Goal: Transaction & Acquisition: Book appointment/travel/reservation

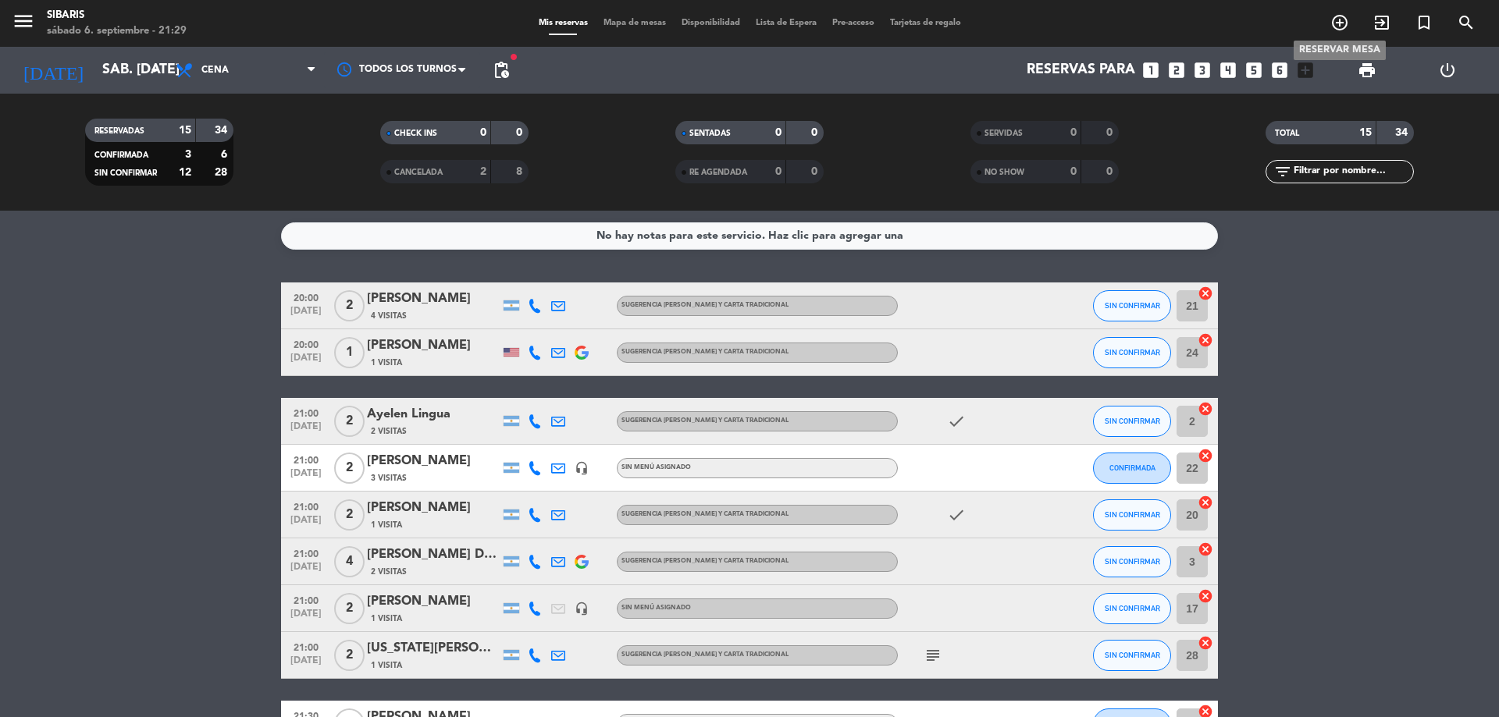
click at [1339, 23] on icon "add_circle_outline" at bounding box center [1339, 22] width 19 height 19
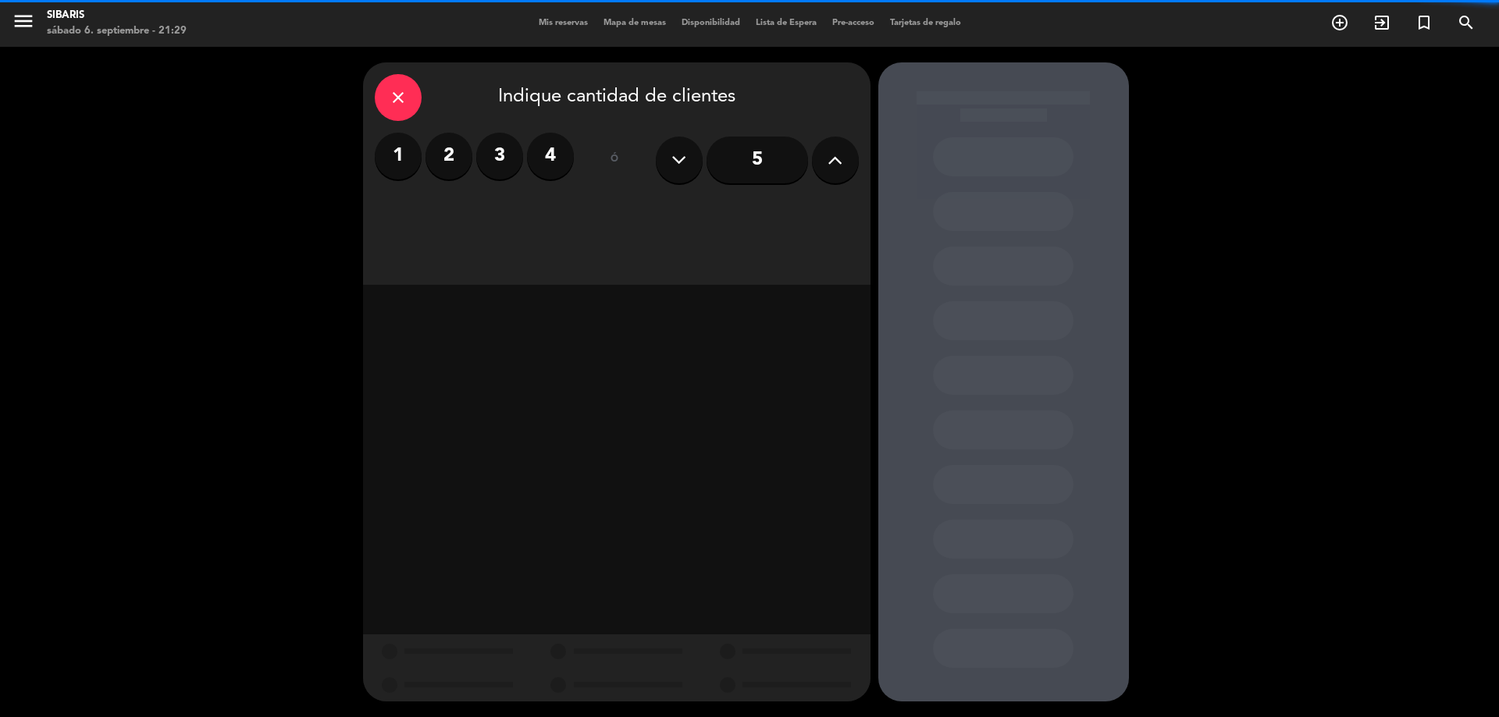
click at [525, 157] on div "1 2 3 4" at bounding box center [474, 156] width 199 height 47
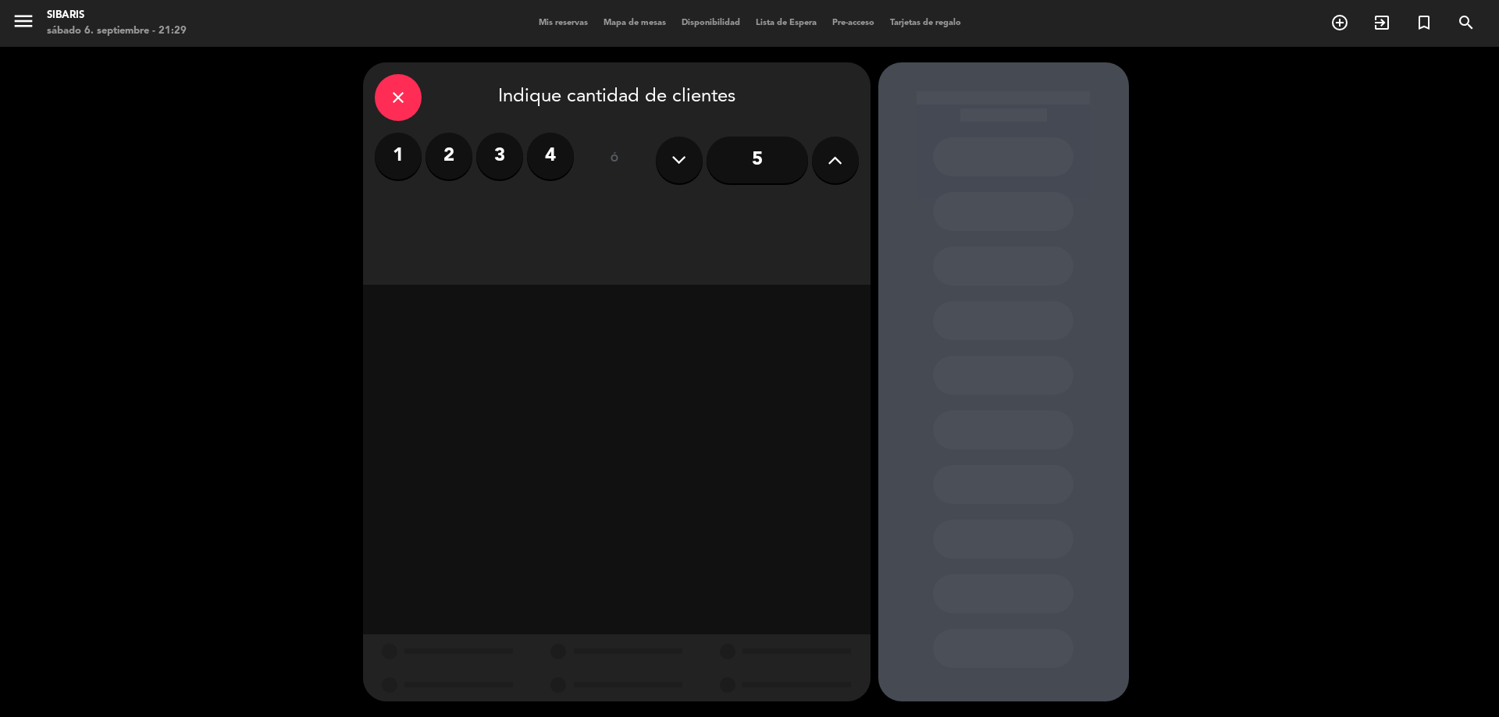
click at [516, 156] on label "3" at bounding box center [499, 156] width 47 height 47
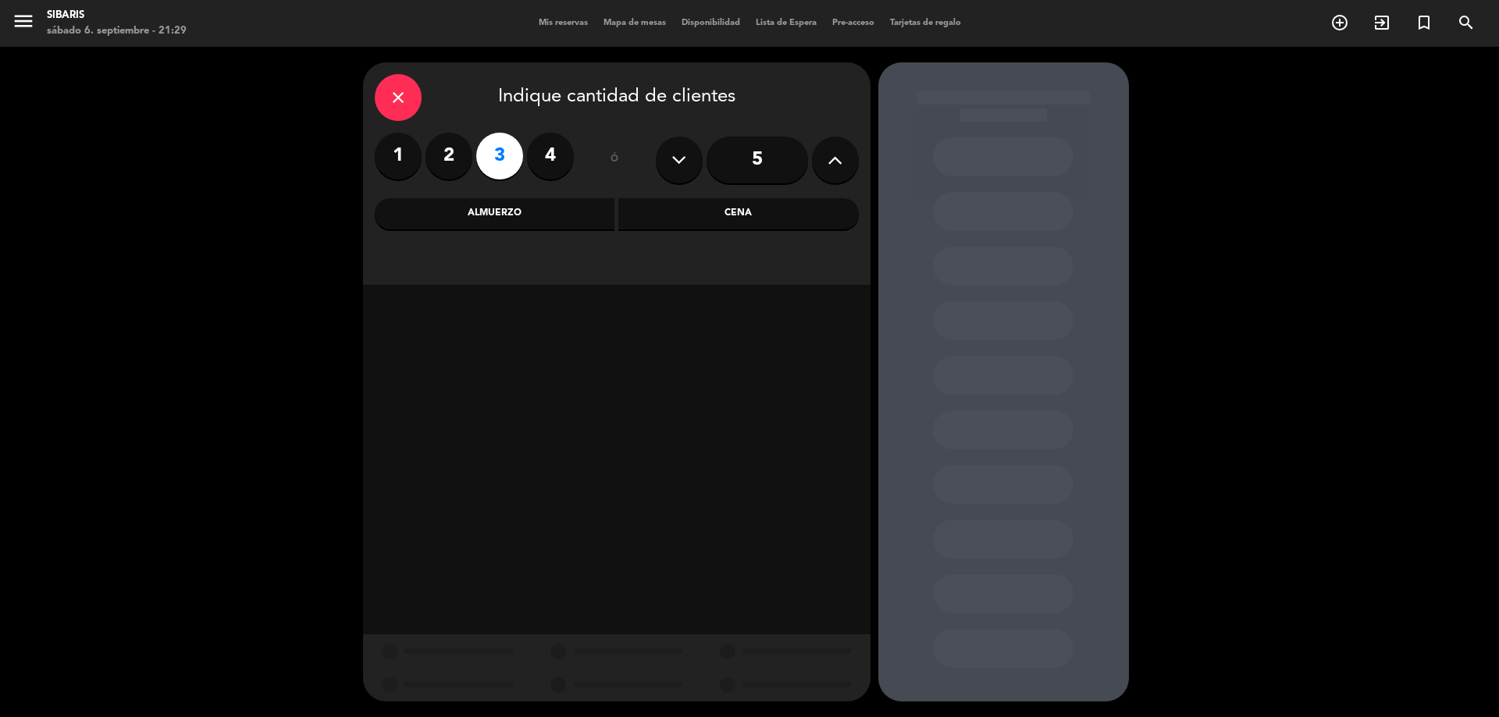
click at [839, 224] on div "Cena" at bounding box center [738, 213] width 240 height 31
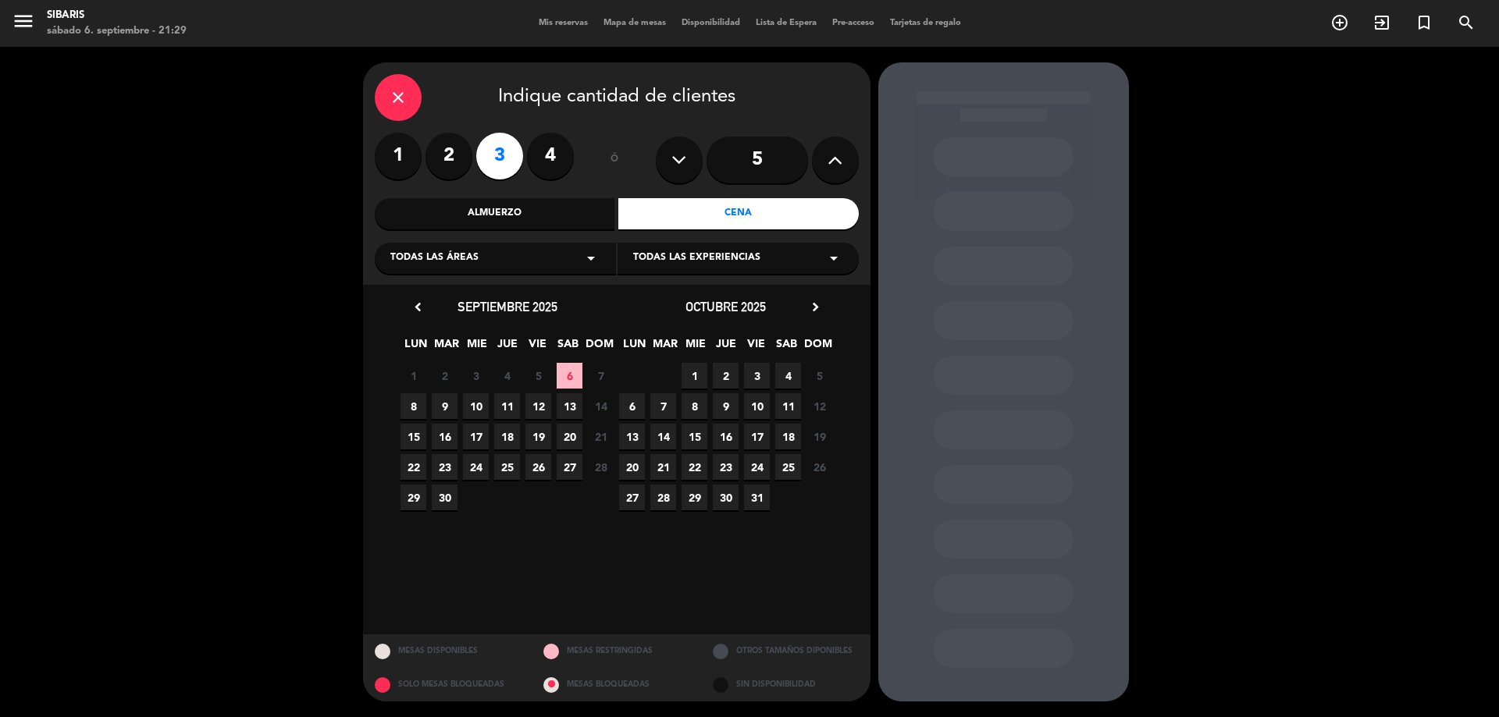
click at [447, 402] on span "9" at bounding box center [445, 406] width 26 height 26
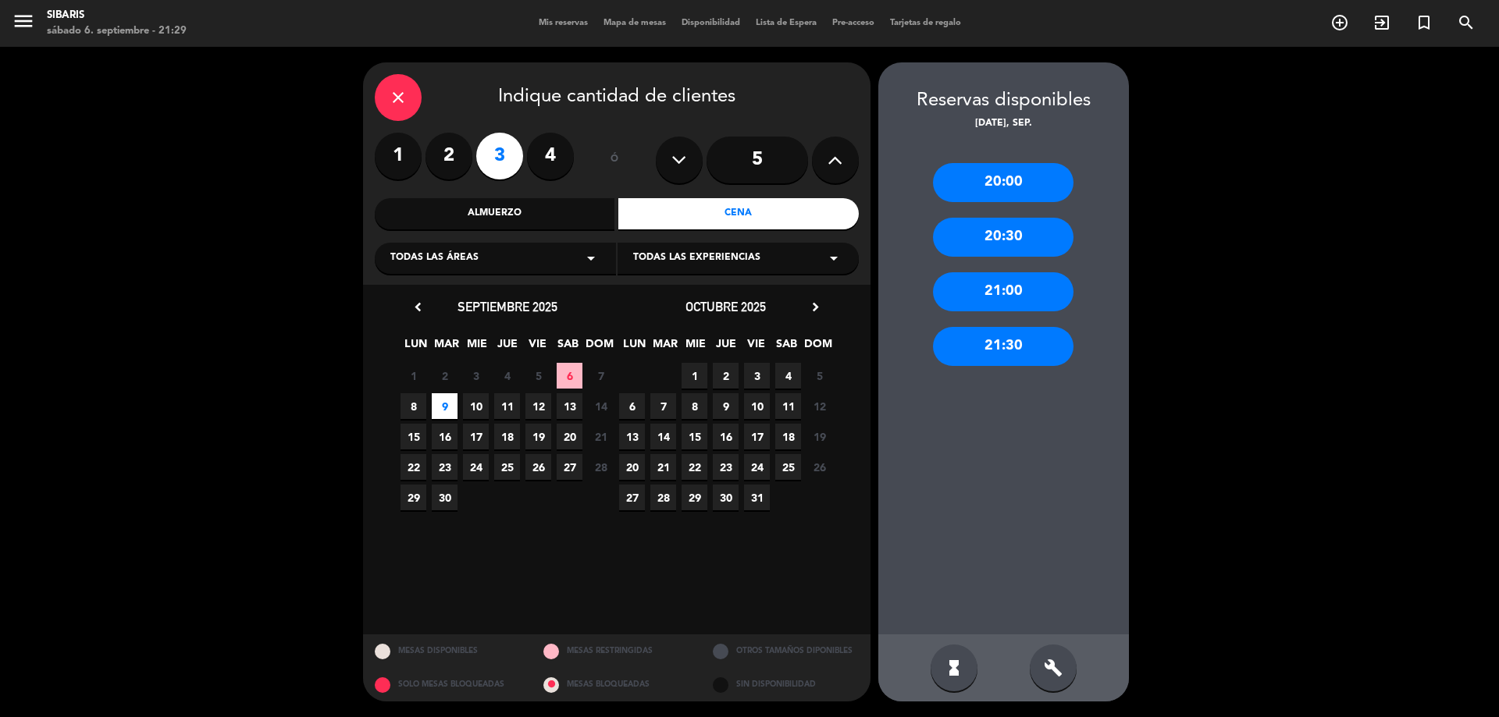
click at [1009, 250] on div "20:30" at bounding box center [1003, 237] width 141 height 39
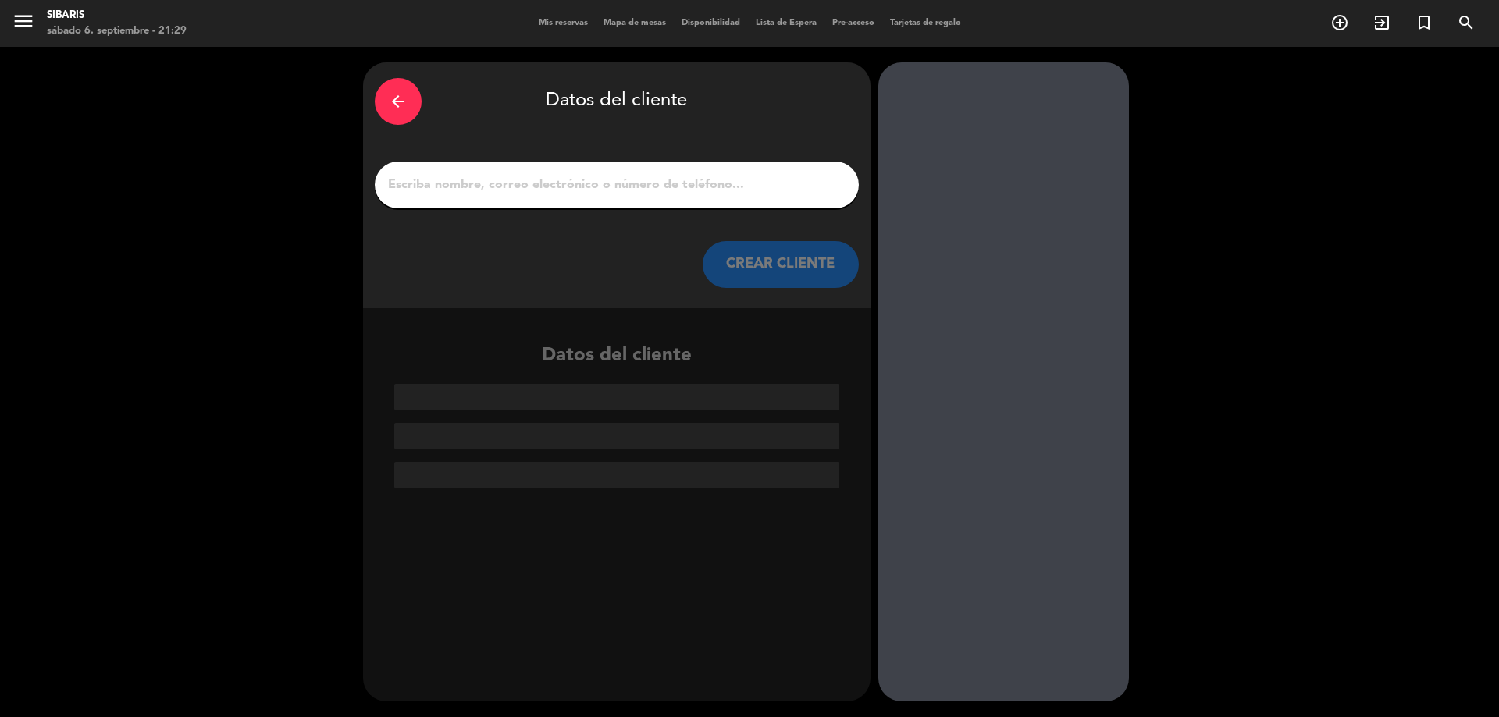
click at [685, 159] on div "arrow_back Datos del cliente CREAR CLIENTE" at bounding box center [616, 185] width 507 height 246
click at [695, 190] on input "1" at bounding box center [616, 185] width 461 height 22
click at [678, 179] on input "1" at bounding box center [616, 185] width 461 height 22
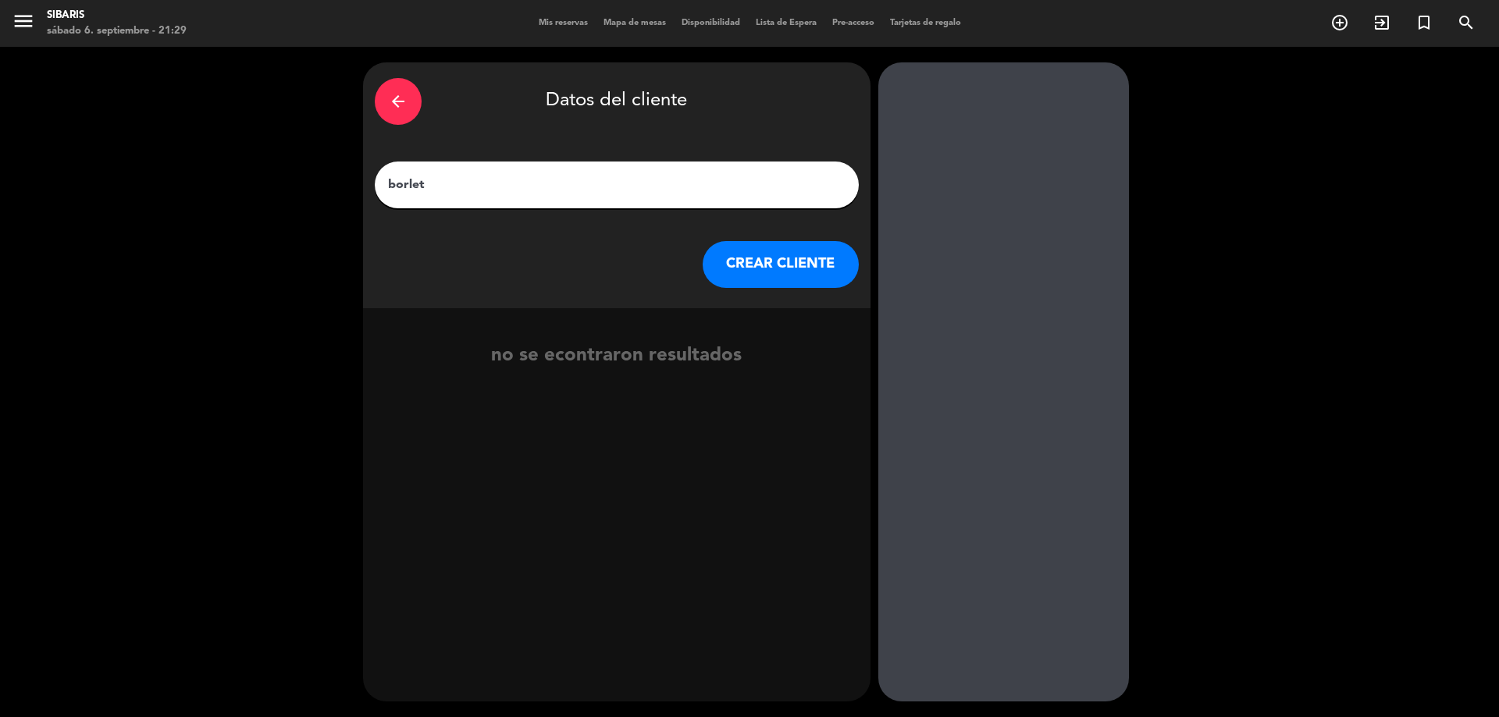
type input "borleto"
click at [827, 365] on icon "exit_to_app" at bounding box center [825, 367] width 23 height 20
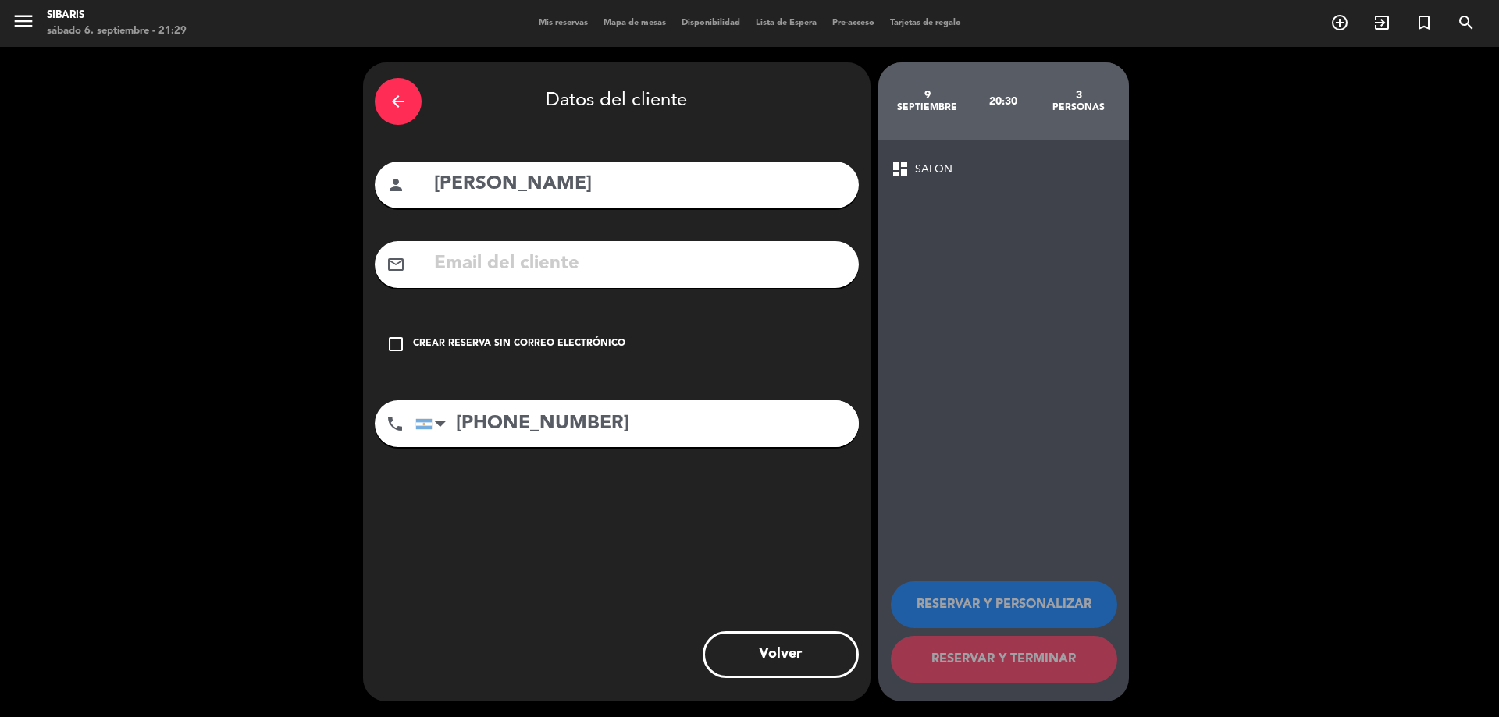
click at [602, 340] on div "Crear reserva sin correo electrónico" at bounding box center [519, 344] width 212 height 16
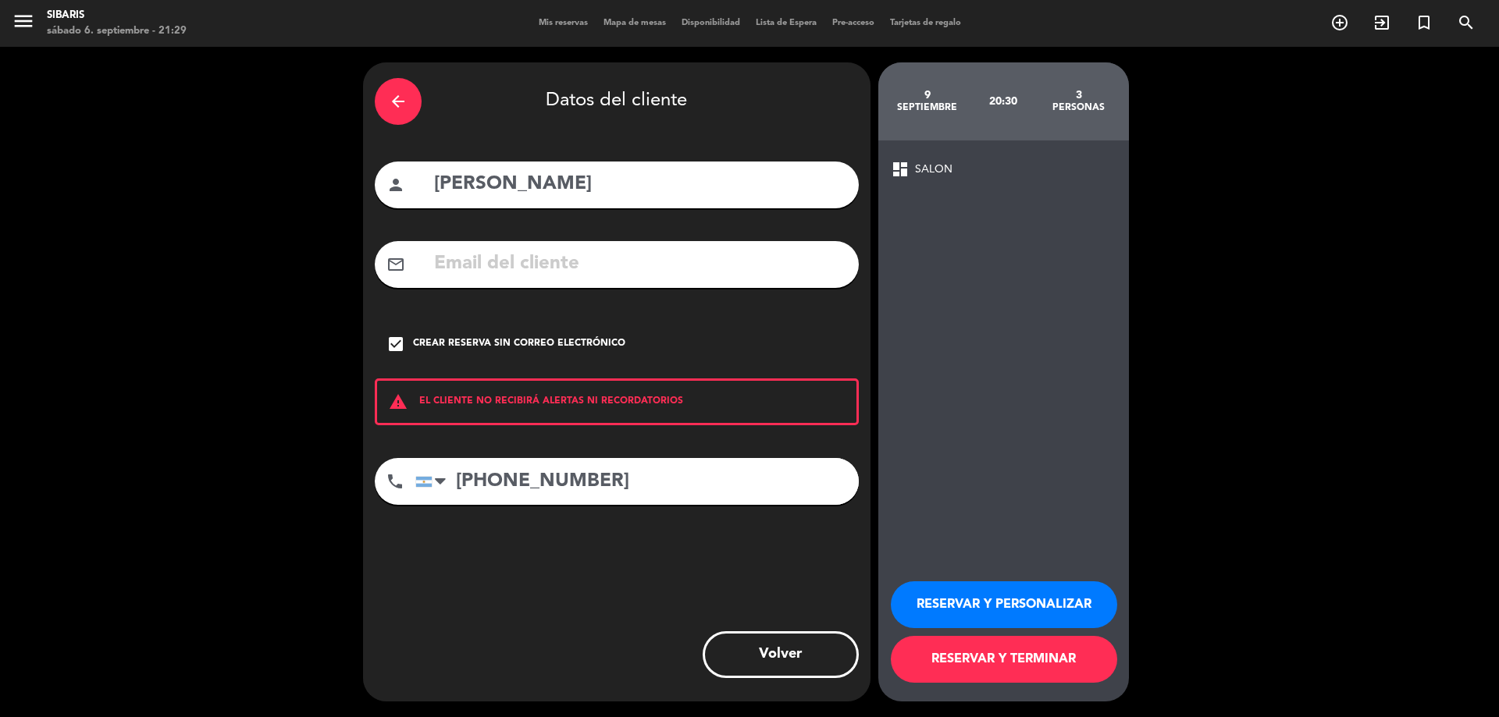
click at [1035, 657] on button "RESERVAR Y TERMINAR" at bounding box center [1004, 659] width 226 height 47
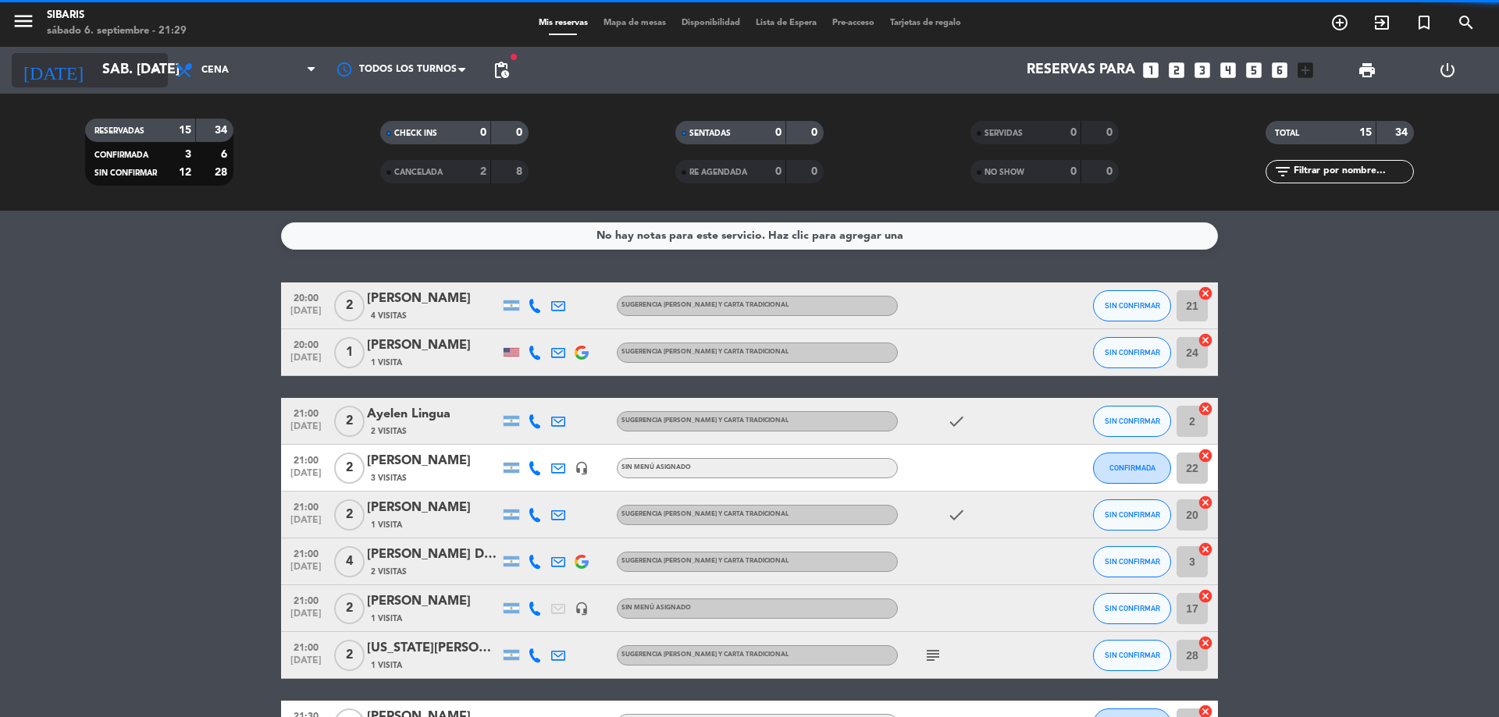
click at [139, 72] on input "sáb. [DATE]" at bounding box center [184, 70] width 181 height 31
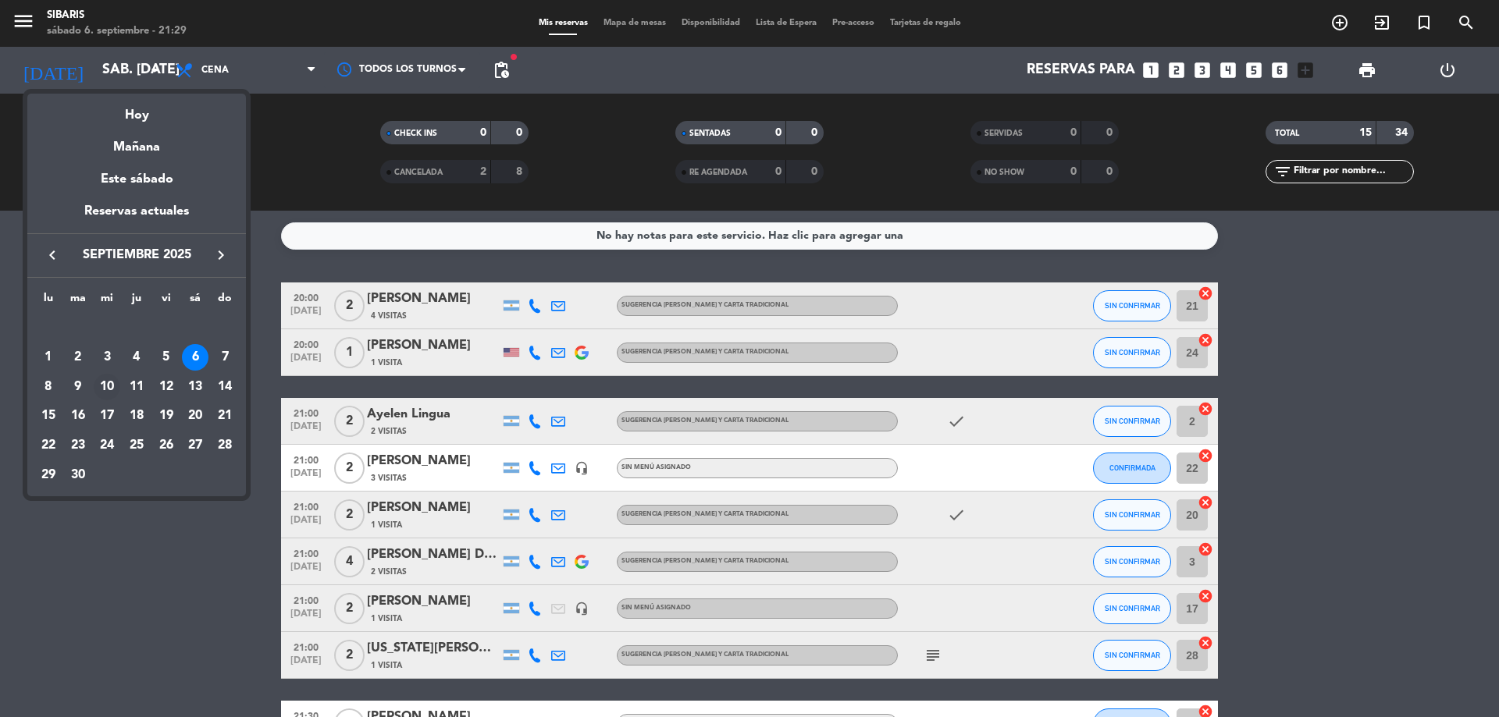
click at [93, 386] on td "10" at bounding box center [107, 387] width 30 height 30
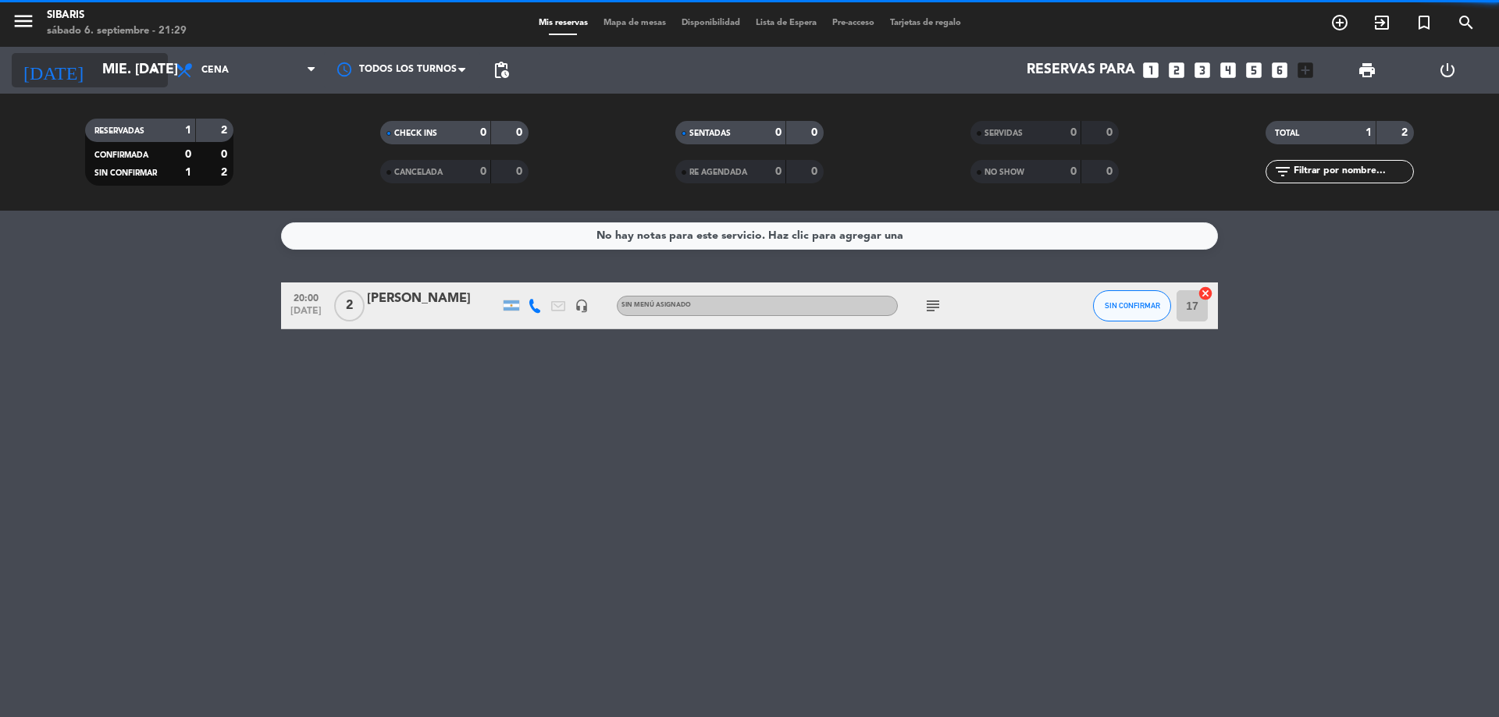
click at [139, 72] on input "mié. [DATE]" at bounding box center [184, 70] width 181 height 31
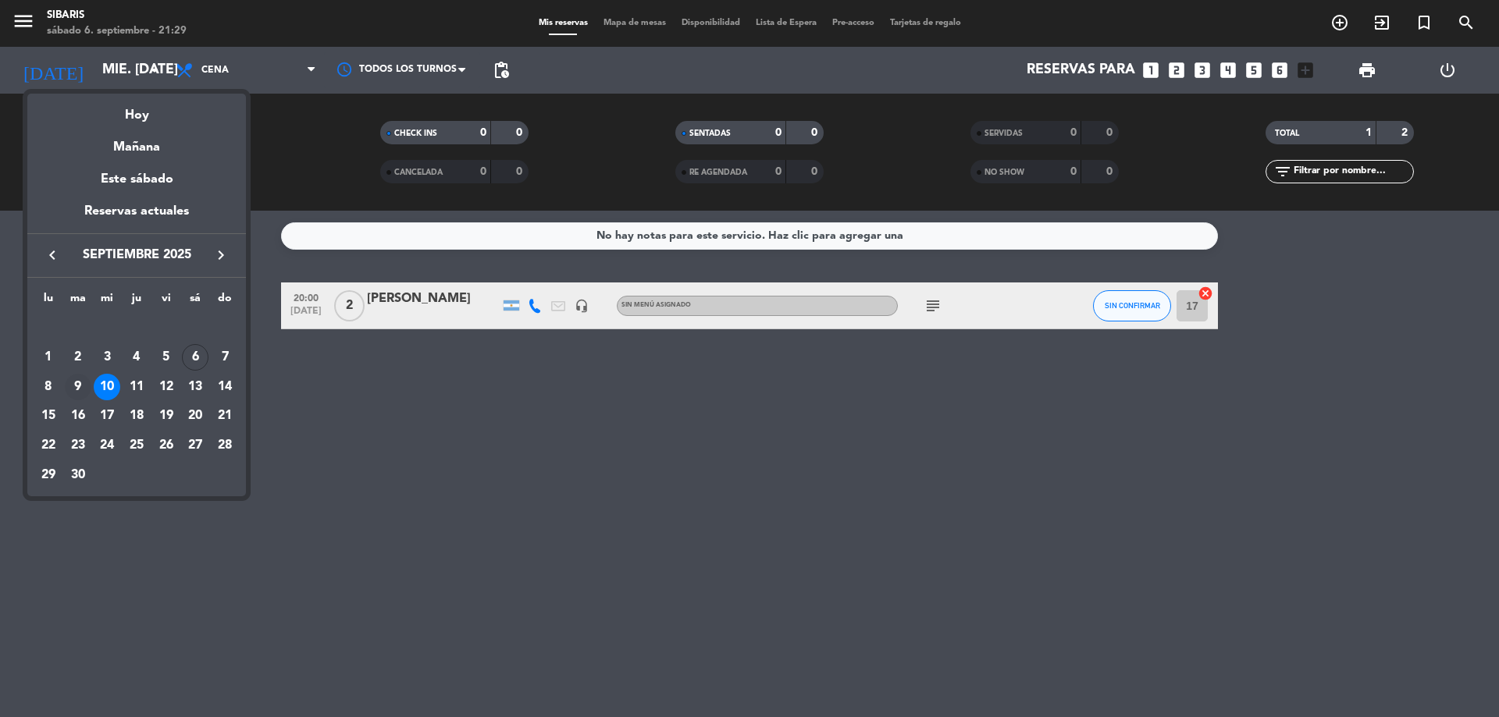
click at [76, 389] on div "9" at bounding box center [78, 387] width 27 height 27
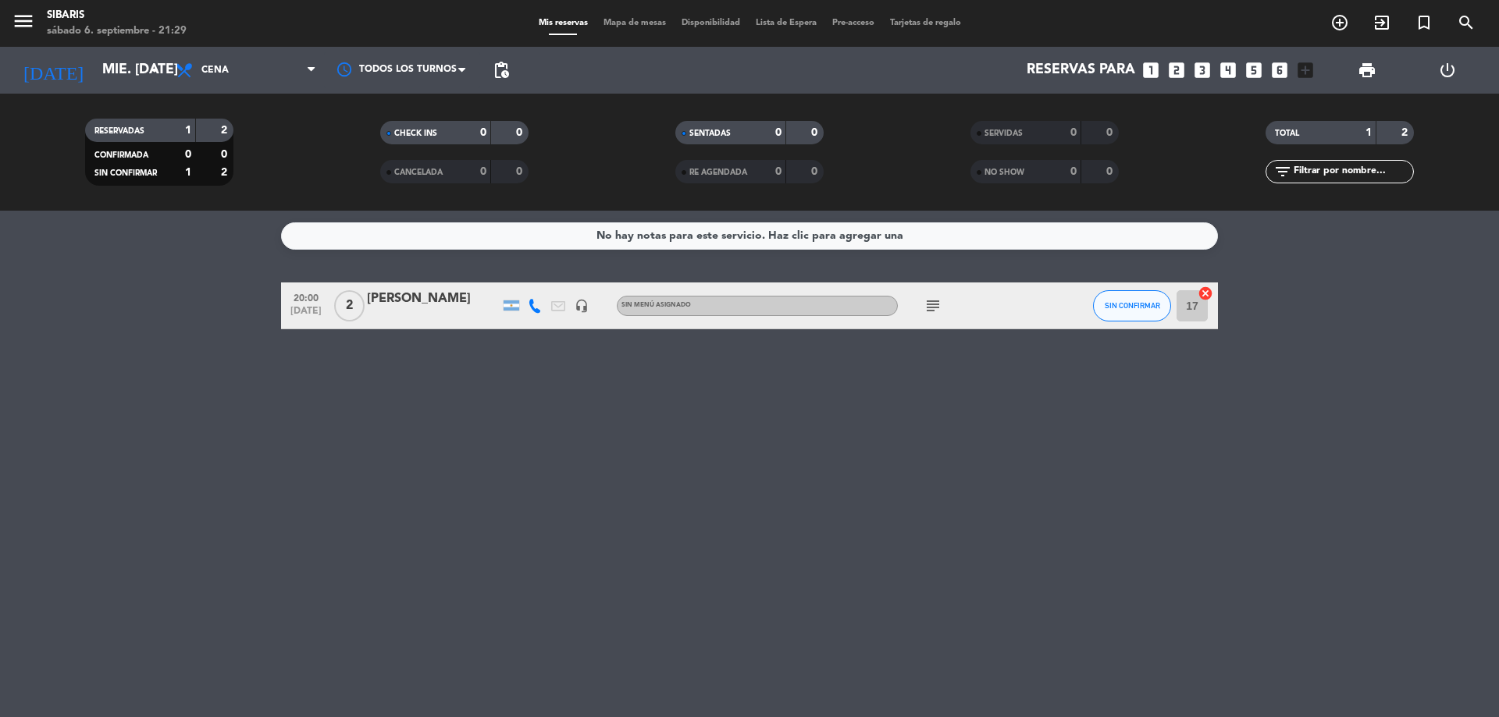
type input "[DATE] sep."
